Goal: Transaction & Acquisition: Book appointment/travel/reservation

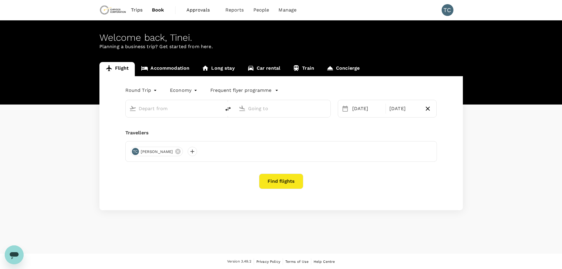
type input "oneway"
type input "[GEOGRAPHIC_DATA] (KMS)"
type input "Kotoka Intl (ACC)"
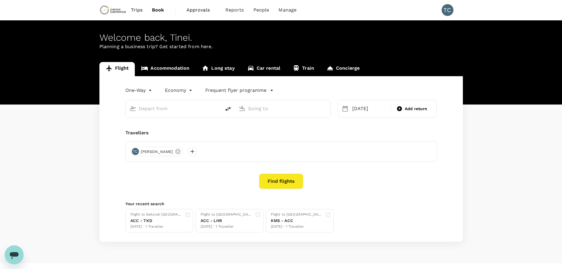
type input "[GEOGRAPHIC_DATA] (KMS)"
type input "Kotoka Intl (ACC)"
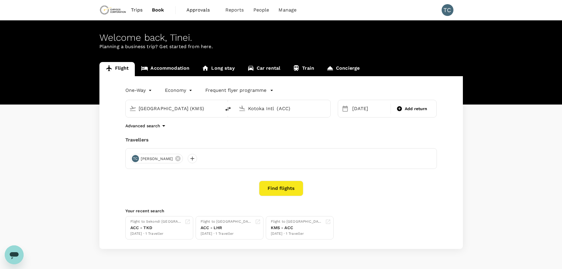
click at [200, 106] on input "[GEOGRAPHIC_DATA] (KMS)" at bounding box center [174, 108] width 70 height 9
click at [144, 130] on p "[GEOGRAPHIC_DATA]" at bounding box center [182, 132] width 104 height 6
type input "[GEOGRAPHIC_DATA] ([GEOGRAPHIC_DATA])"
click at [294, 109] on input "Kotoka Intl (ACC)" at bounding box center [283, 108] width 70 height 9
click at [250, 133] on p "[PERSON_NAME] Int'l" at bounding box center [292, 132] width 104 height 6
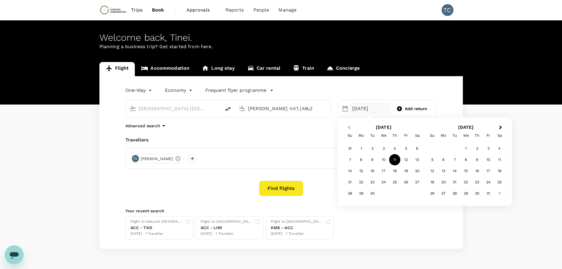
type input "[PERSON_NAME] Int'l (ABJ)"
click at [349, 127] on span "Previous Month" at bounding box center [349, 127] width 0 height 7
click at [415, 192] on div "30" at bounding box center [416, 193] width 11 height 11
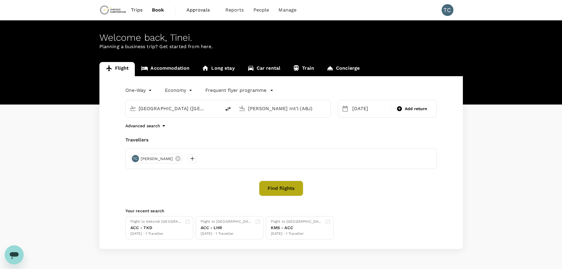
click at [289, 187] on button "Find flights" at bounding box center [281, 187] width 44 height 15
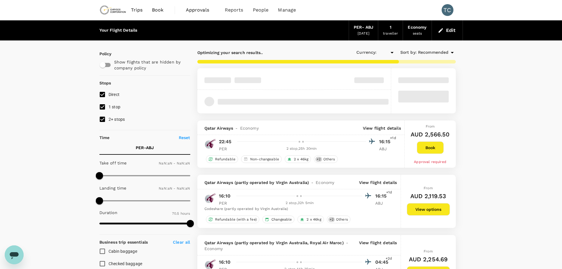
type input "AUD"
type input "1440"
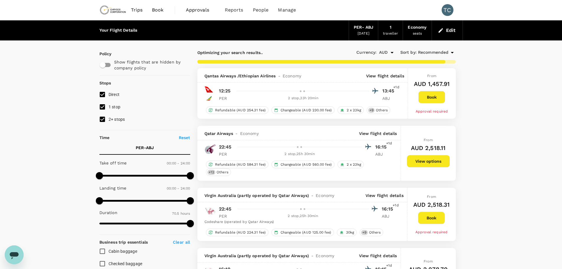
click at [380, 76] on p "View flight details" at bounding box center [385, 76] width 38 height 6
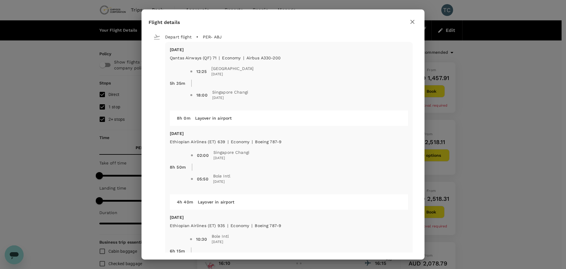
click at [412, 22] on icon "button" at bounding box center [412, 22] width 4 height 4
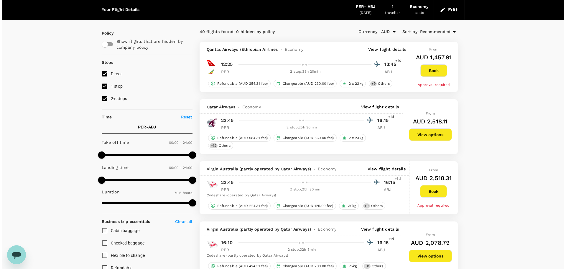
scroll to position [29, 0]
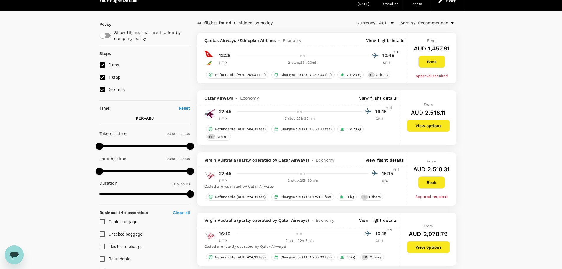
click at [373, 96] on p "View flight details" at bounding box center [378, 98] width 38 height 6
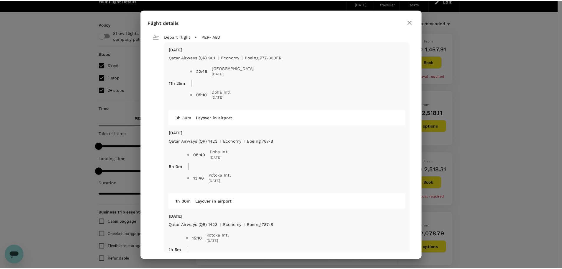
scroll to position [0, 0]
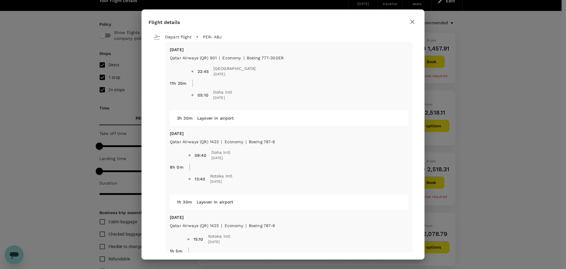
click at [412, 20] on icon "button" at bounding box center [412, 21] width 7 height 7
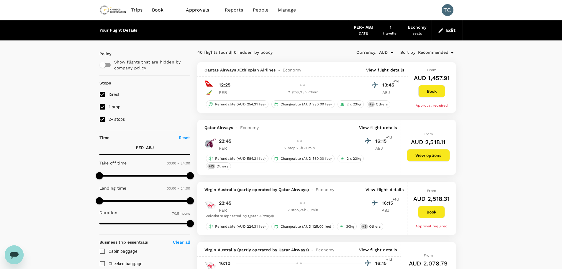
click at [140, 9] on span "Trips" at bounding box center [137, 9] width 12 height 7
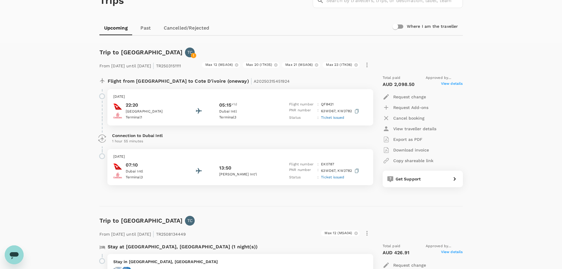
scroll to position [29, 0]
